Goal: Find specific page/section: Find specific page/section

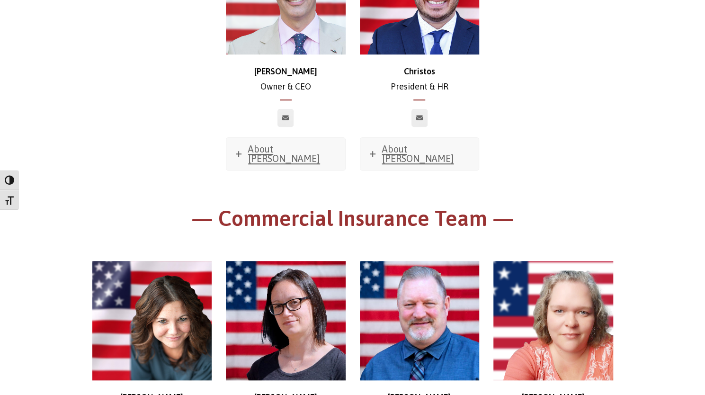
scroll to position [285, 0]
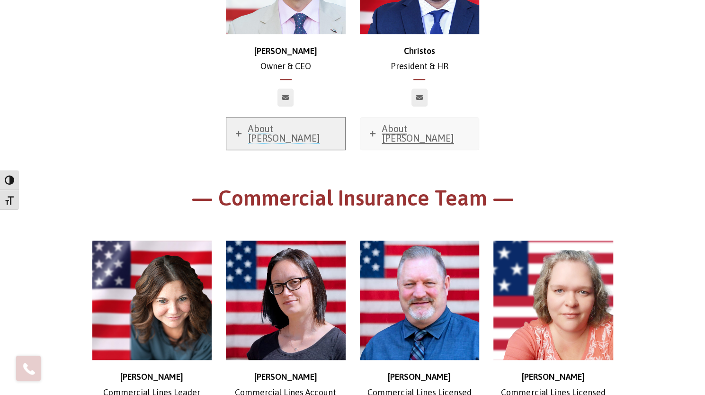
click at [237, 131] on icon at bounding box center [239, 134] width 6 height 6
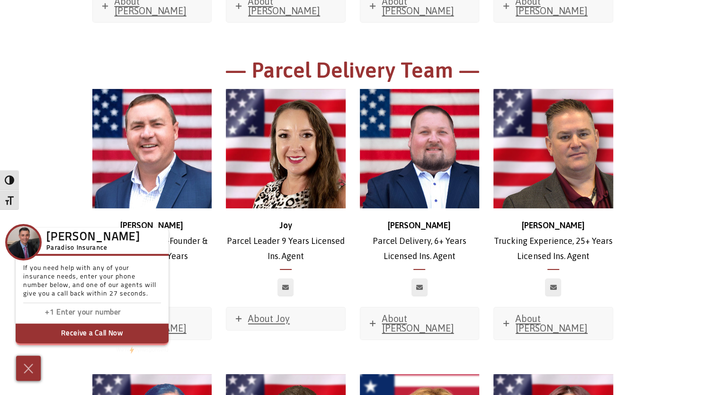
scroll to position [1800, 0]
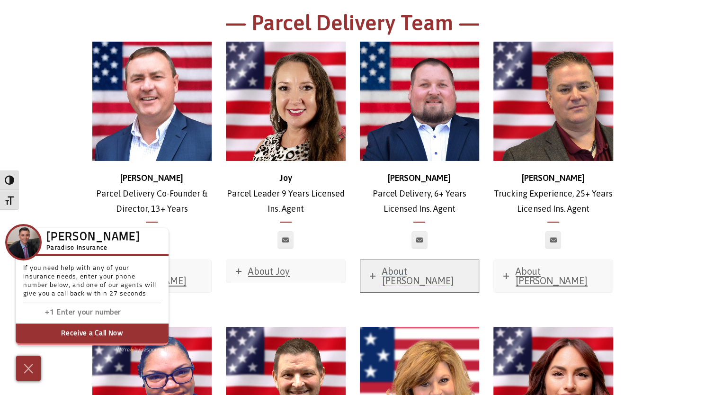
click at [372, 273] on icon at bounding box center [373, 276] width 6 height 6
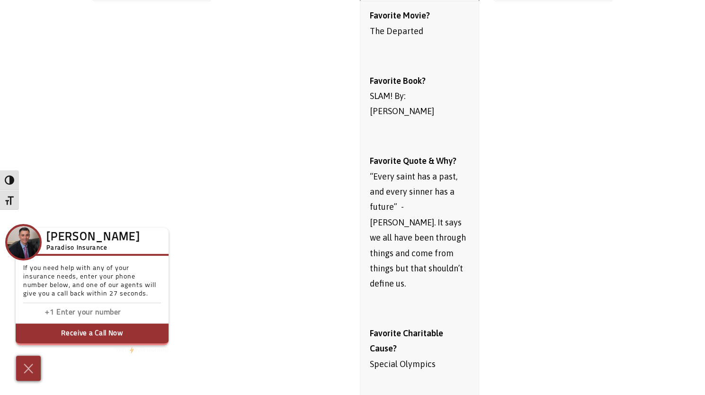
scroll to position [1942, 0]
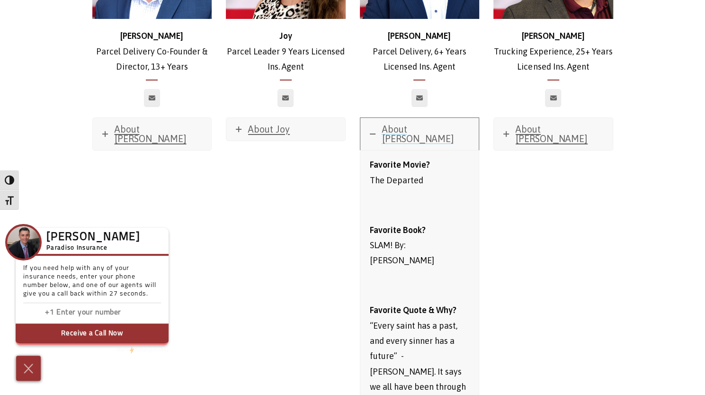
click at [367, 118] on link "About [PERSON_NAME]" at bounding box center [419, 134] width 119 height 32
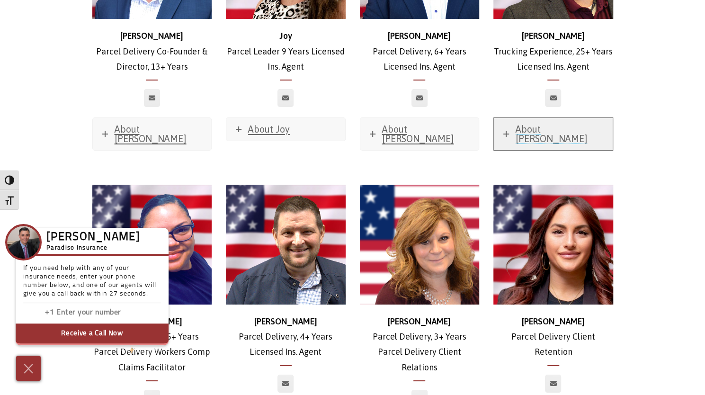
click at [505, 131] on icon at bounding box center [506, 134] width 6 height 6
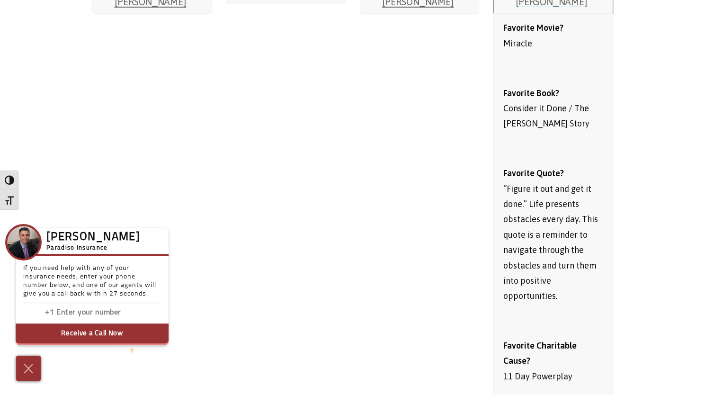
scroll to position [1942, 0]
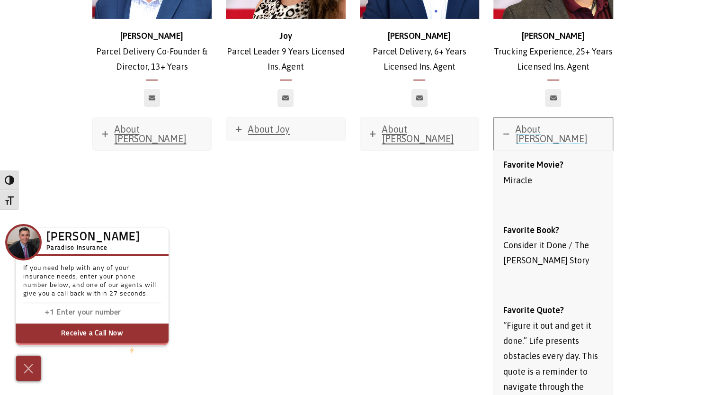
click at [509, 118] on link "About [PERSON_NAME]" at bounding box center [553, 134] width 119 height 32
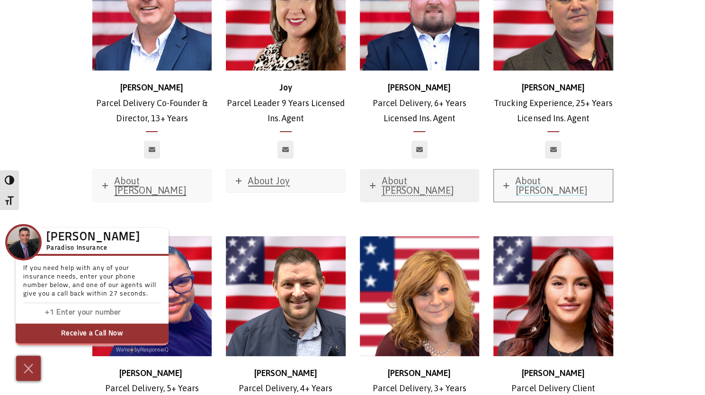
scroll to position [1894, 0]
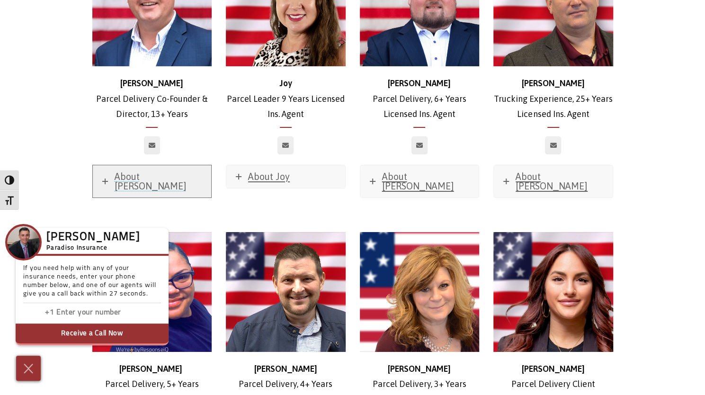
click at [105, 179] on icon at bounding box center [105, 182] width 6 height 6
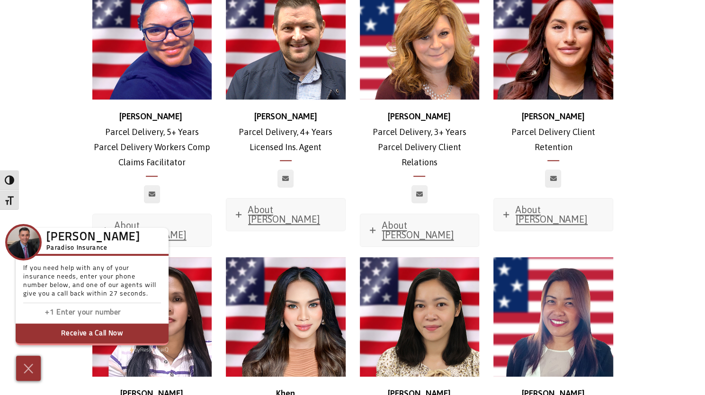
scroll to position [2510, 0]
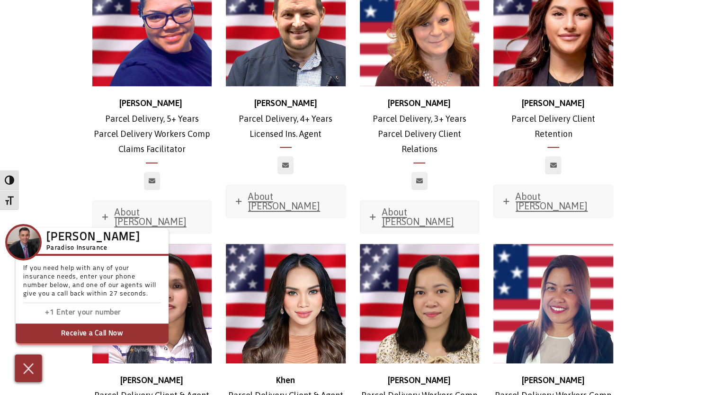
click at [29, 370] on img at bounding box center [29, 368] width 16 height 17
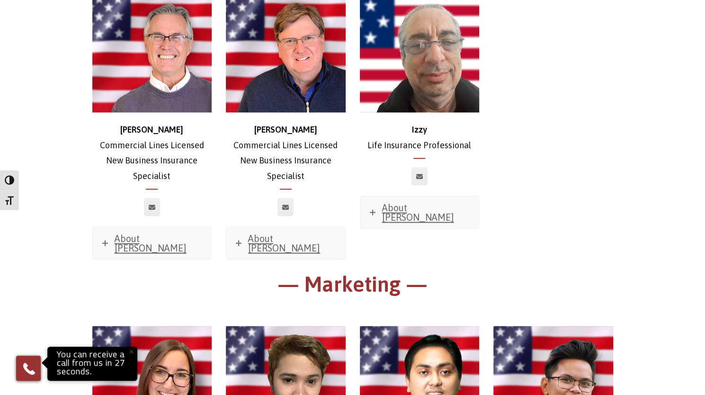
scroll to position [4783, 0]
